Goal: Book appointment/travel/reservation

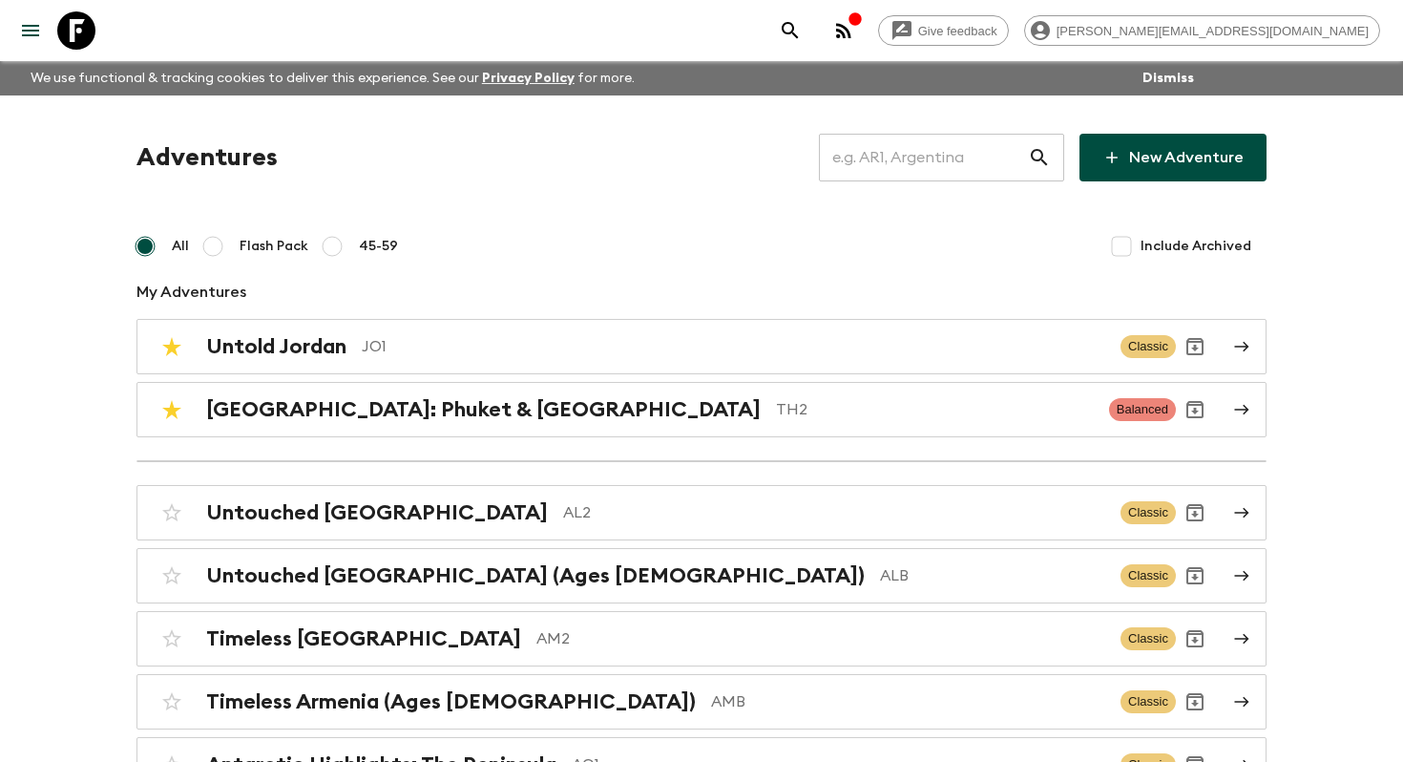
scroll to position [1894, 0]
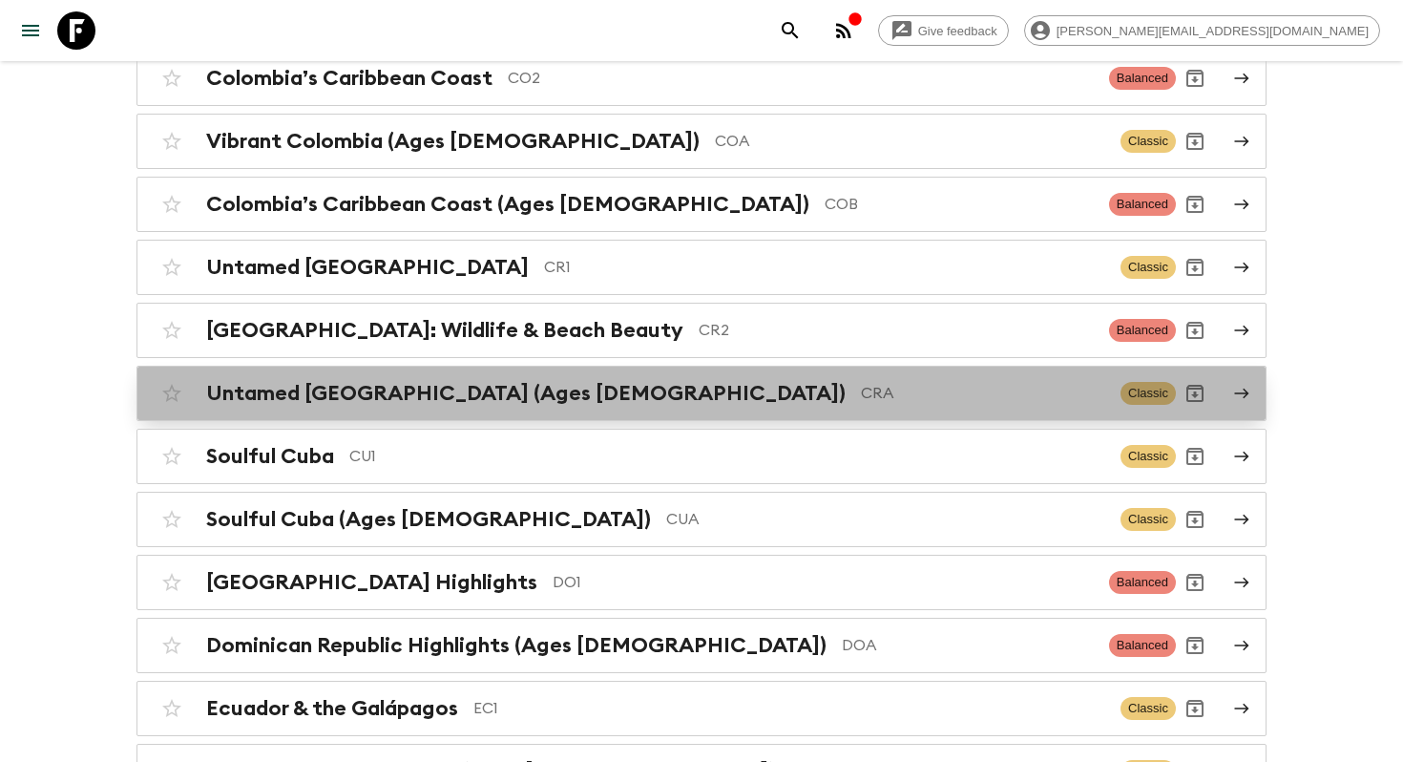
click at [642, 374] on div "Untamed [GEOGRAPHIC_DATA] (Ages [DEMOGRAPHIC_DATA]) CRA Classic" at bounding box center [664, 393] width 1023 height 38
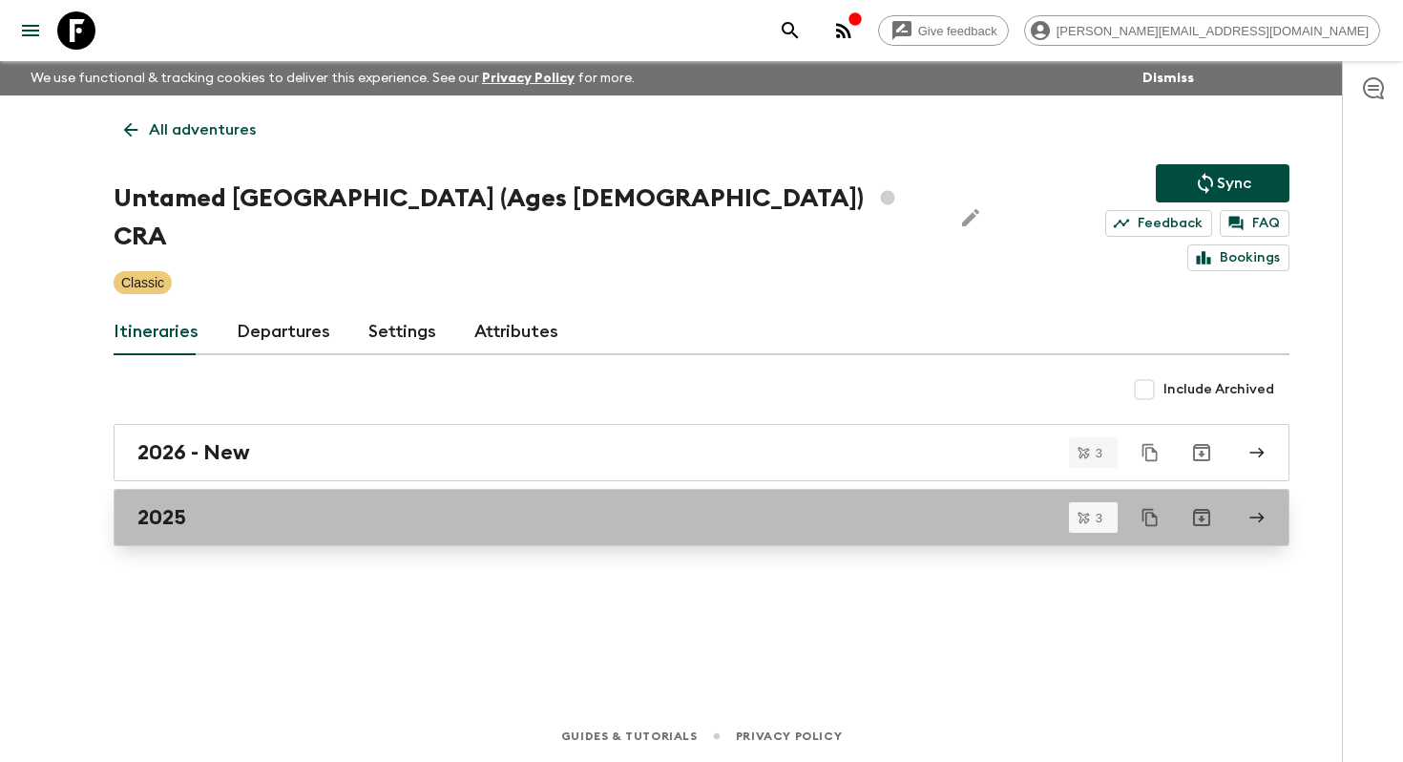
click at [438, 489] on link "2025" at bounding box center [702, 517] width 1176 height 57
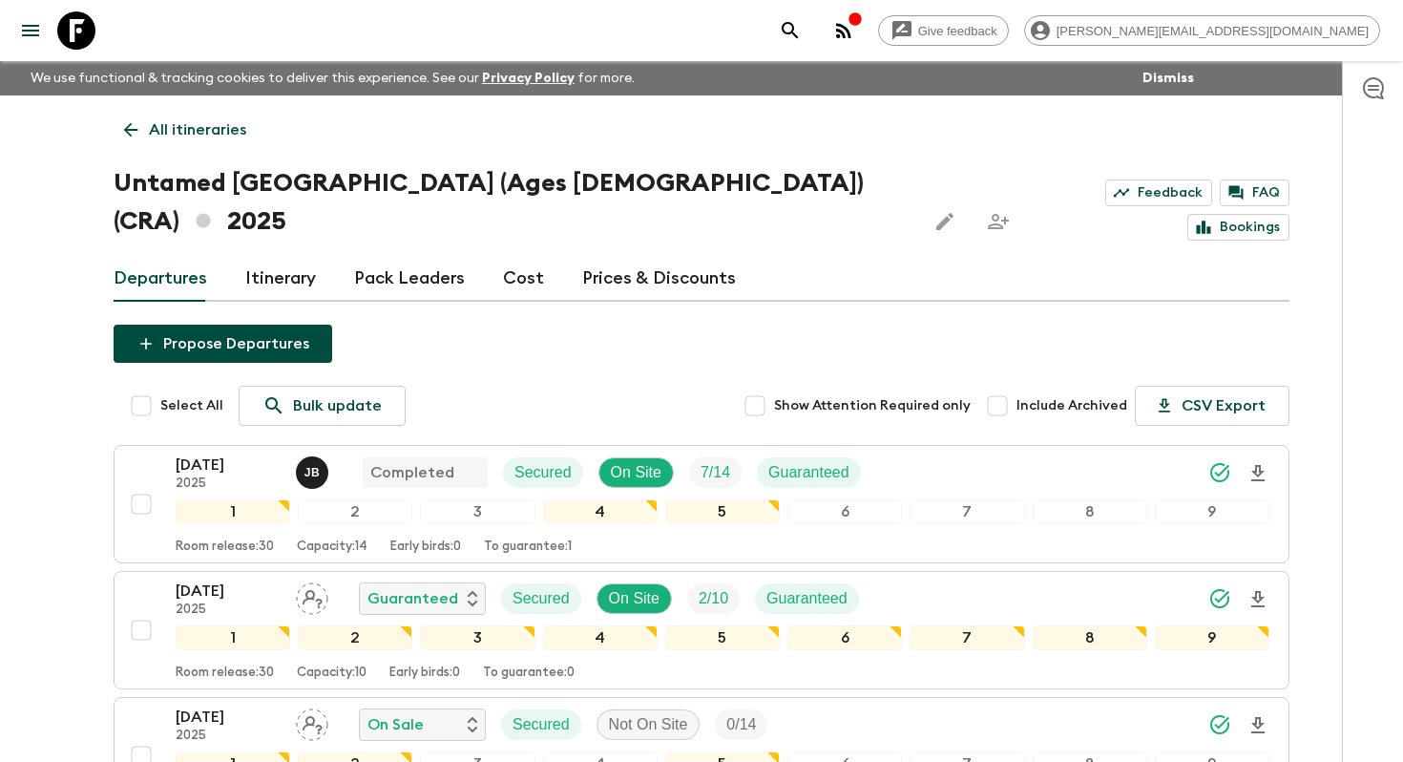
scroll to position [189, 0]
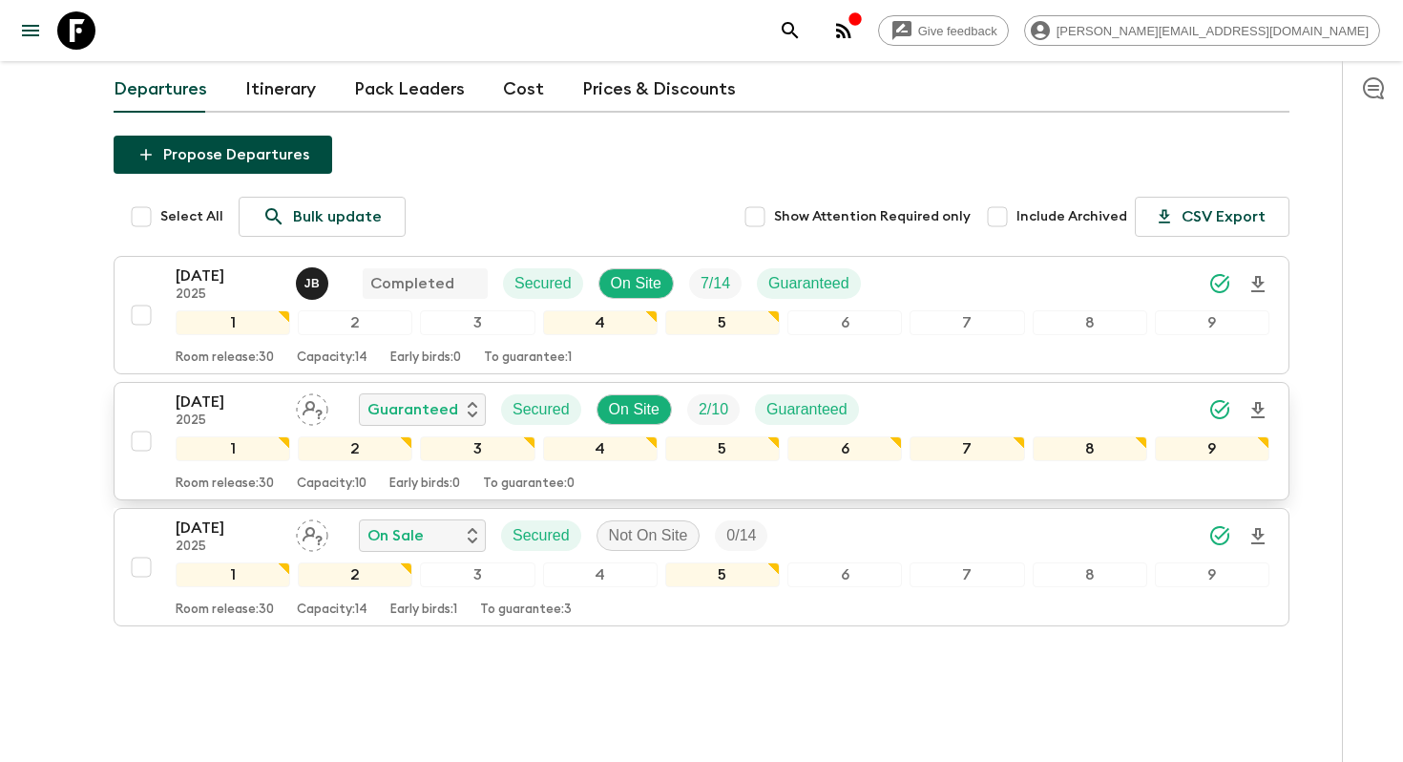
click at [241, 390] on p "[DATE]" at bounding box center [228, 401] width 105 height 23
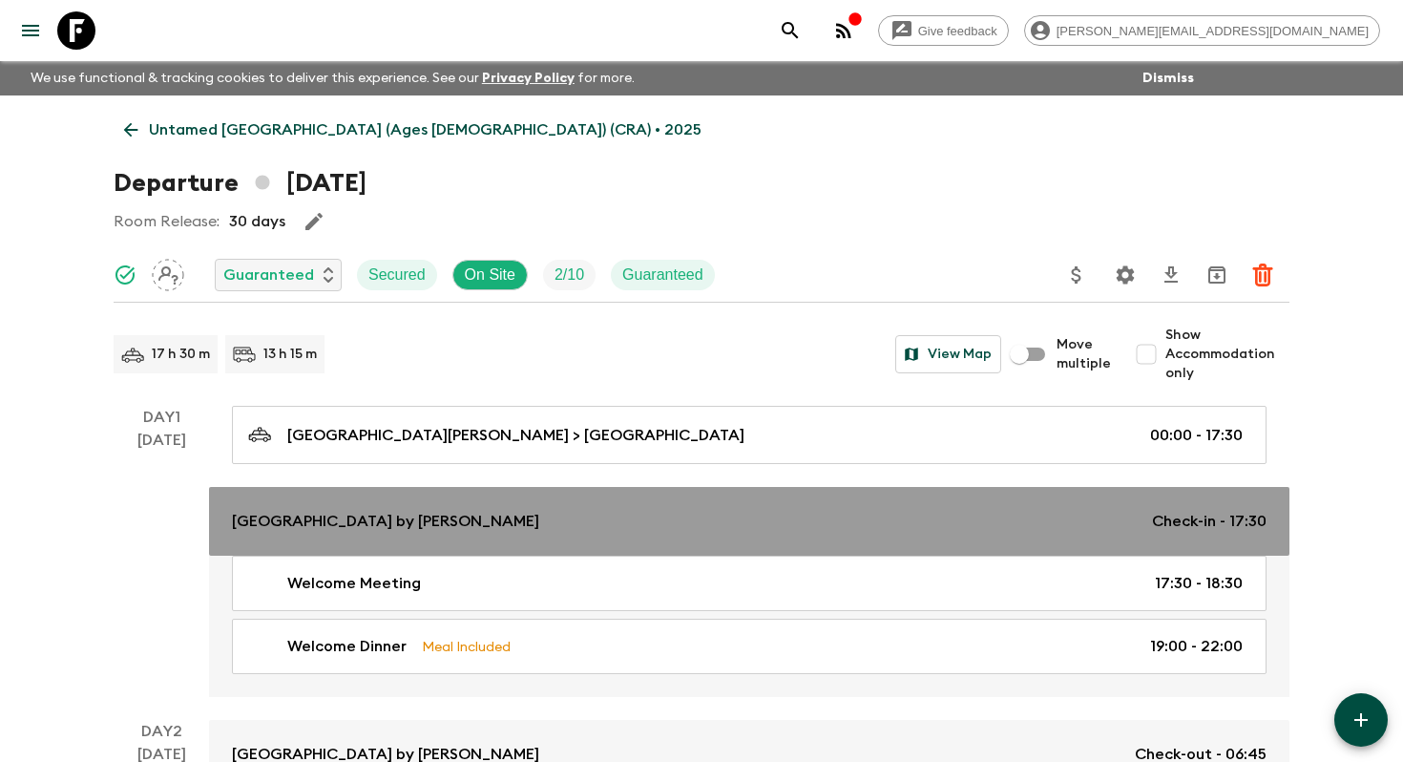
click at [320, 526] on p "[GEOGRAPHIC_DATA] by [PERSON_NAME]" at bounding box center [385, 521] width 307 height 23
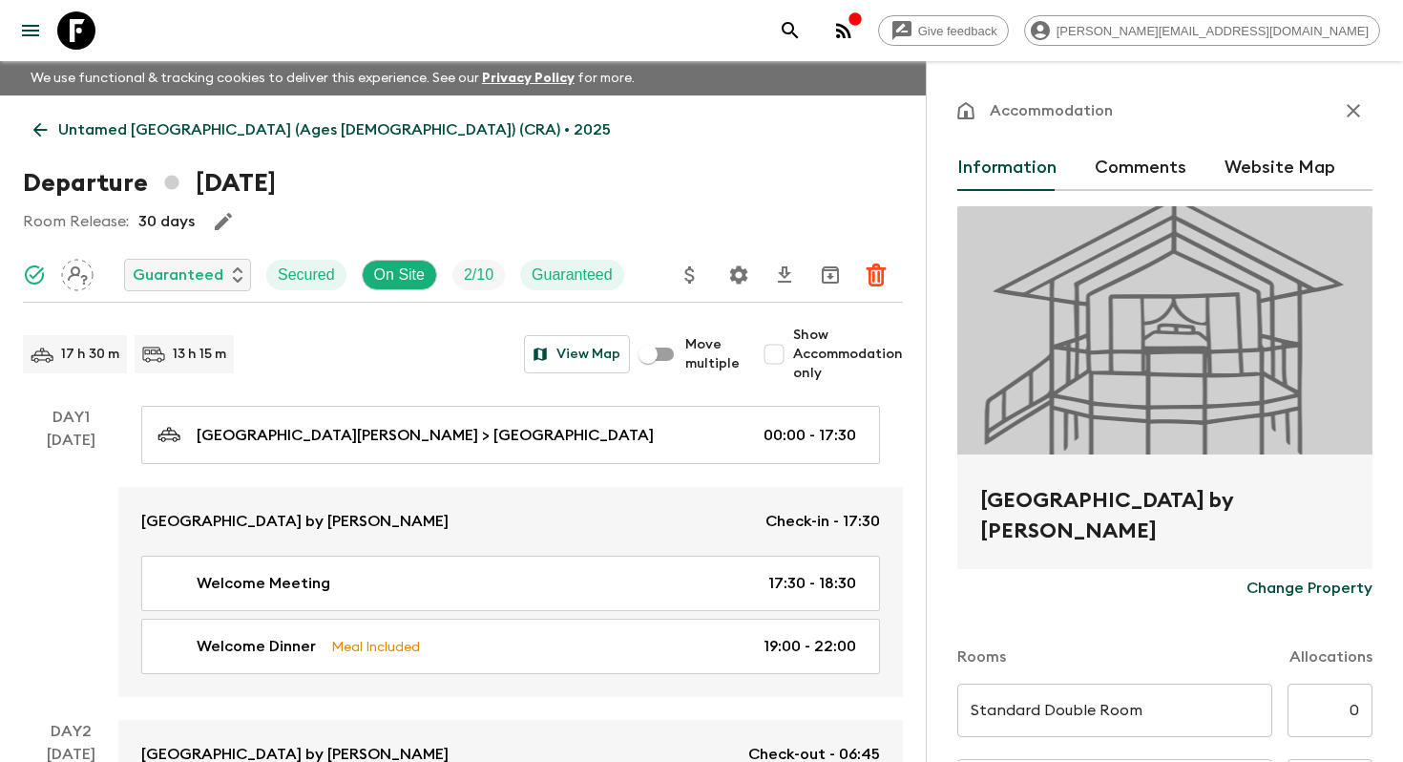
click at [1062, 495] on h2 "[GEOGRAPHIC_DATA] by [PERSON_NAME]" at bounding box center [1164, 515] width 369 height 61
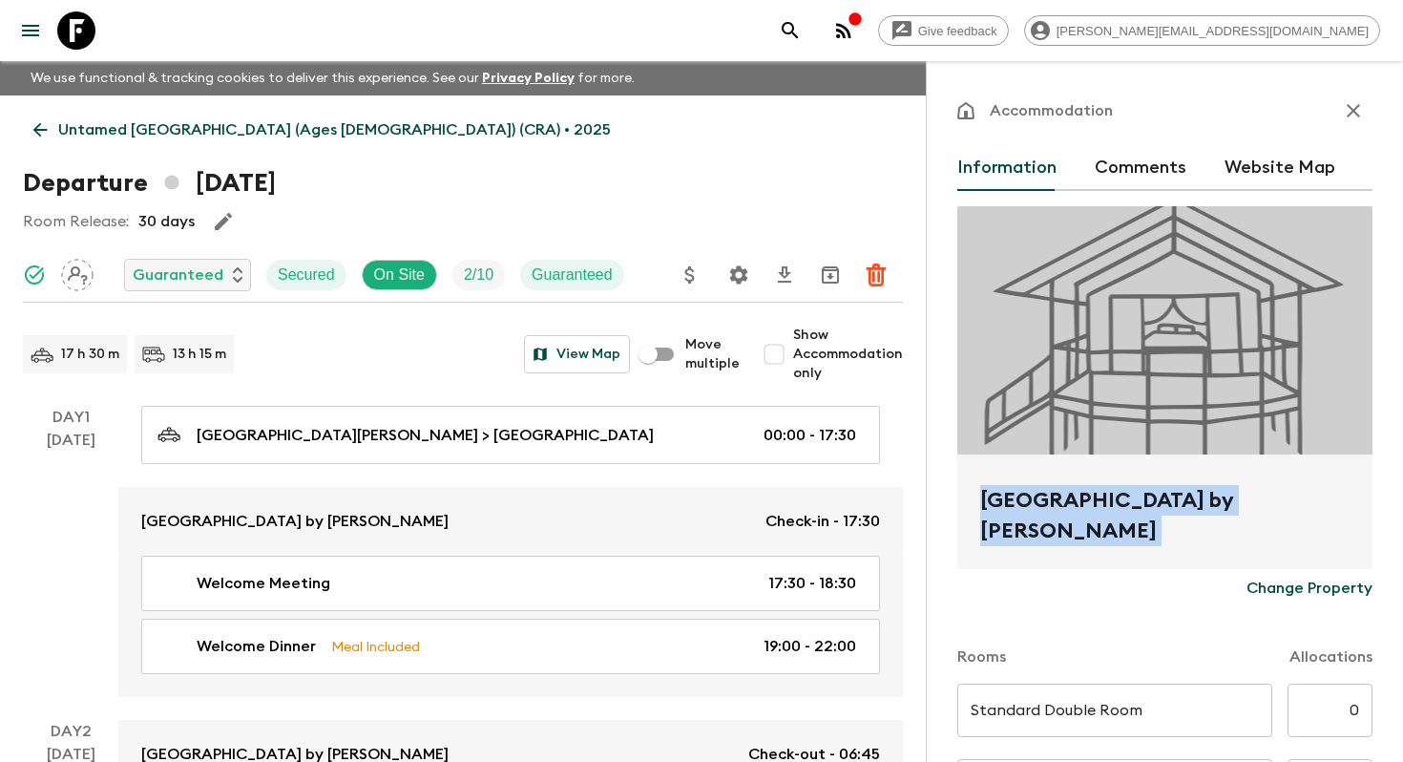
click at [1062, 495] on h2 "[GEOGRAPHIC_DATA] by [PERSON_NAME]" at bounding box center [1164, 515] width 369 height 61
copy form "[GEOGRAPHIC_DATA] by Marriott Aurola Change Property"
